Goal: Navigation & Orientation: Understand site structure

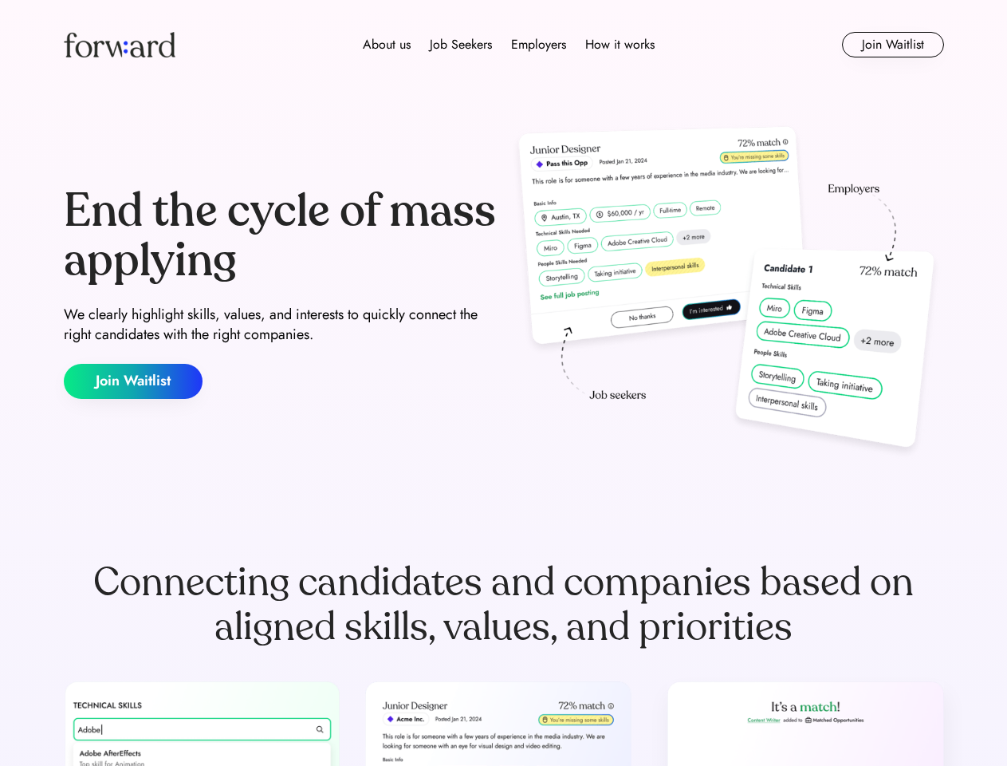
click at [503, 383] on div "End the cycle of mass applying We clearly highlight skills, values, and interes…" at bounding box center [504, 292] width 881 height 343
click at [504, 45] on div "About us Job Seekers Employers How it works" at bounding box center [509, 44] width 629 height 19
click at [120, 45] on img at bounding box center [120, 45] width 112 height 26
click at [509, 45] on div "About us Job Seekers Employers How it works" at bounding box center [509, 44] width 629 height 19
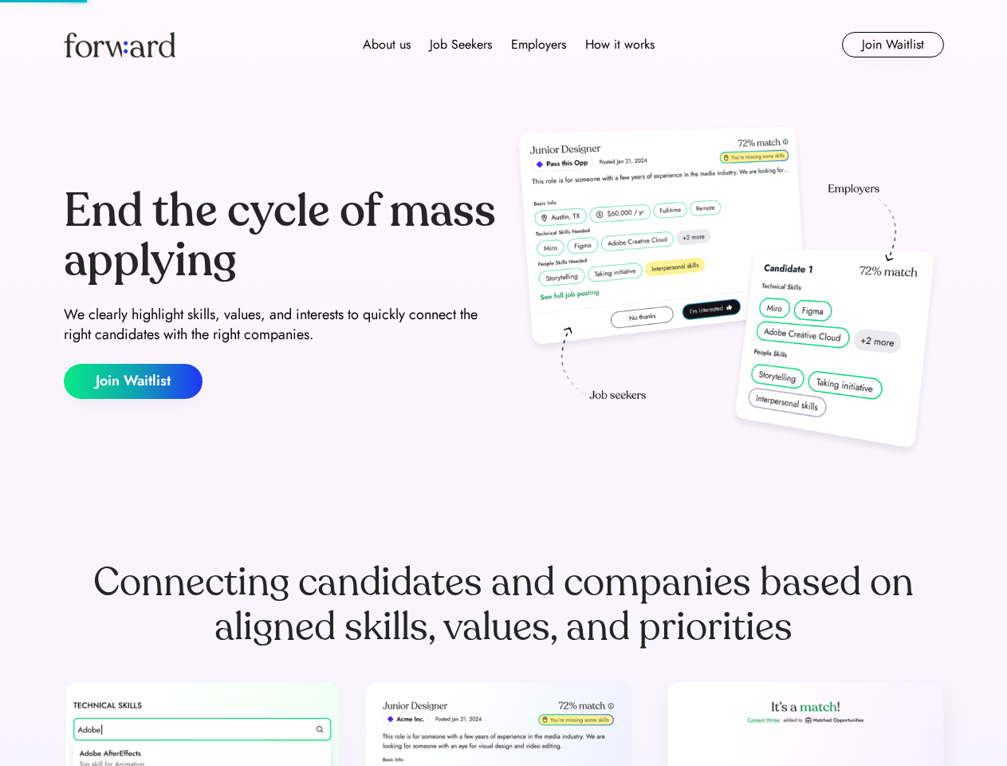
click at [387, 45] on div "About us" at bounding box center [387, 44] width 48 height 19
click at [461, 45] on div "Job Seekers" at bounding box center [461, 44] width 62 height 19
click at [538, 45] on div "Employers" at bounding box center [538, 44] width 55 height 19
click at [619, 45] on div "How it works" at bounding box center [619, 44] width 69 height 19
click at [893, 45] on button "Join Waitlist" at bounding box center [893, 45] width 102 height 26
